Goal: Register for event/course

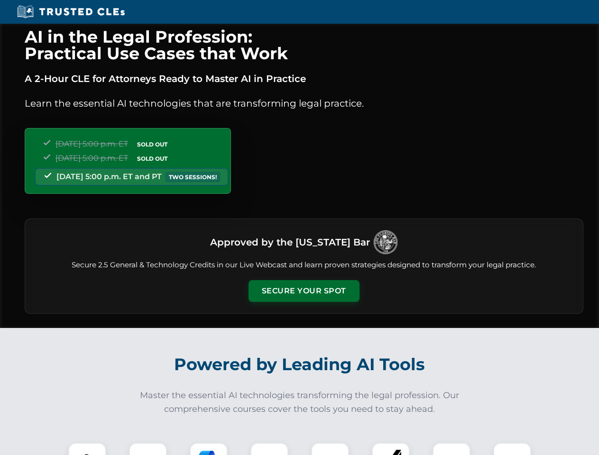
click at [304, 291] on button "Secure Your Spot" at bounding box center [304, 291] width 111 height 22
click at [87, 449] on img at bounding box center [88, 462] width 28 height 28
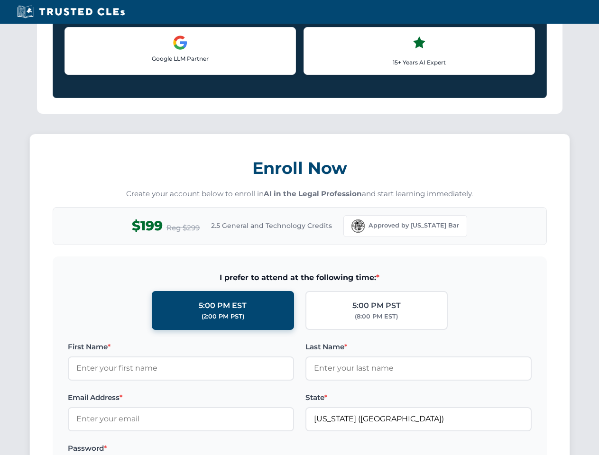
click at [209, 449] on div "AI in the Legal Profession: Practical Use Cases that Work A 2-Hour CLE for Atto…" at bounding box center [299, 444] width 599 height 2219
